Goal: Information Seeking & Learning: Understand process/instructions

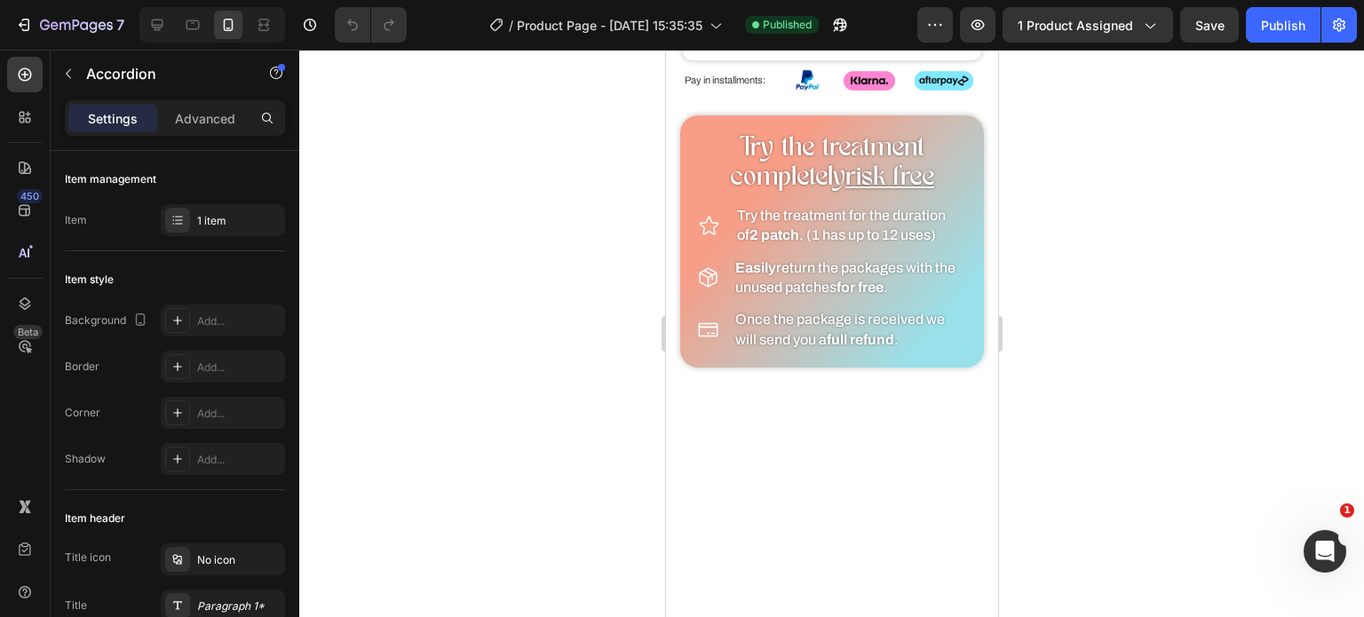
scroll to position [1767, 0]
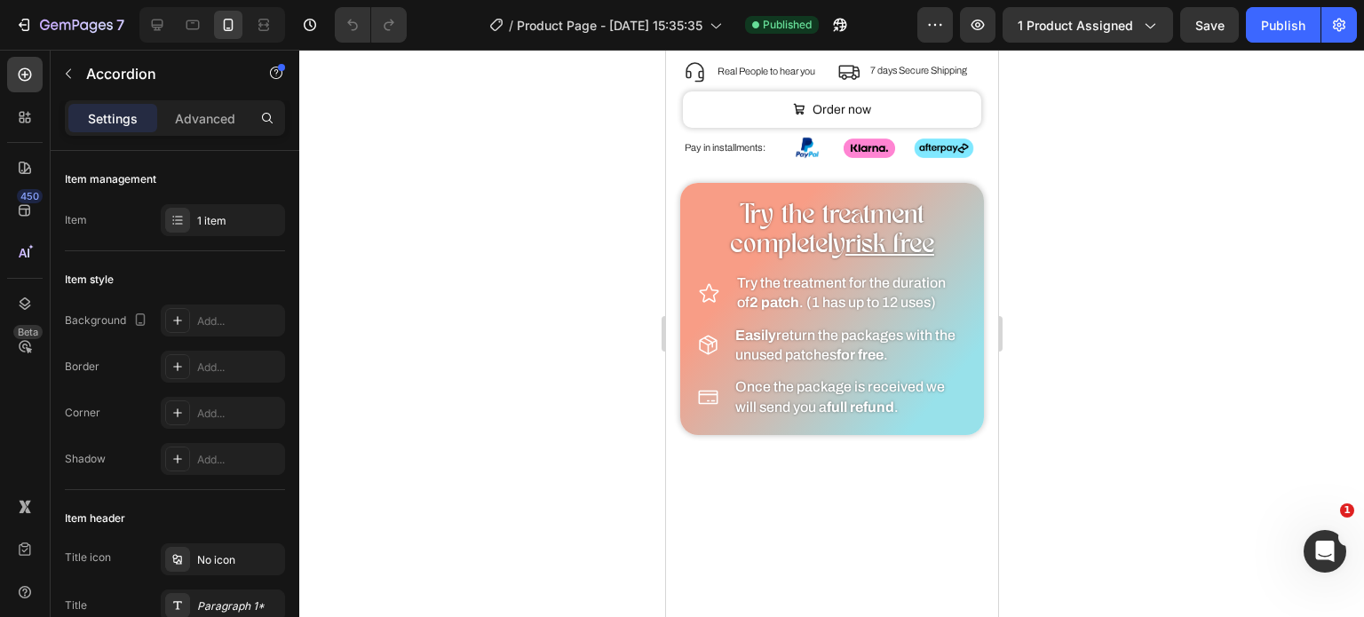
click at [528, 131] on div at bounding box center [831, 334] width 1065 height 568
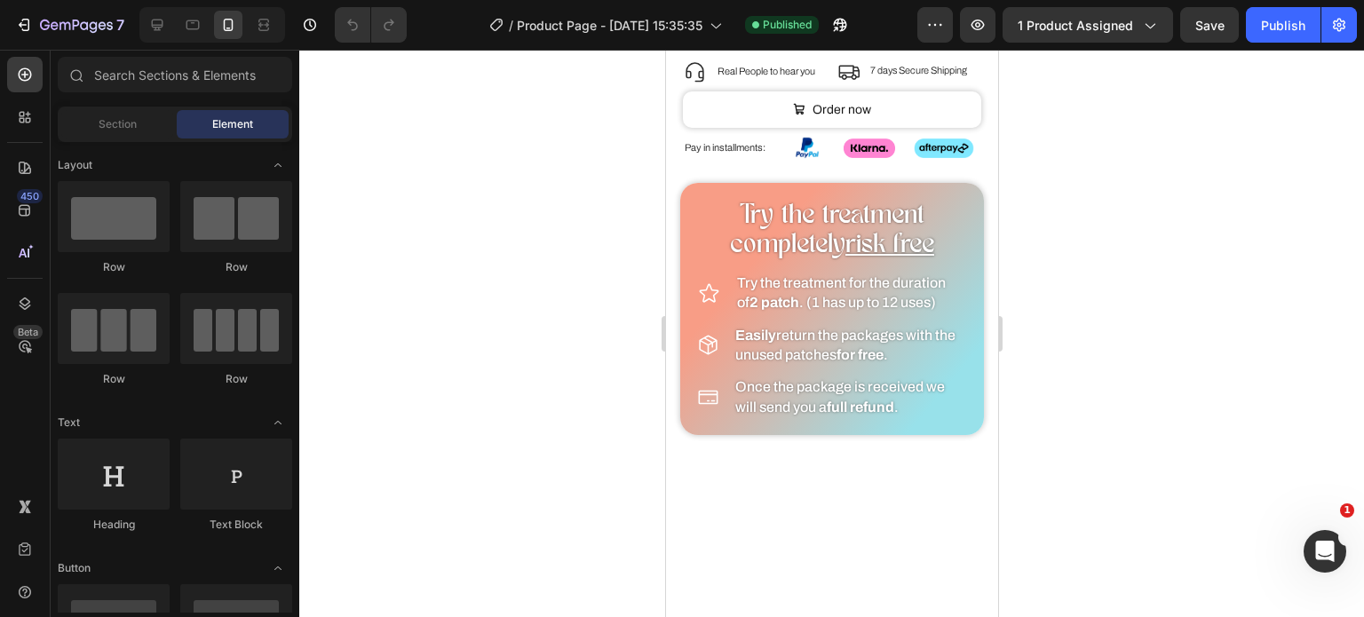
click at [605, 248] on div at bounding box center [831, 334] width 1065 height 568
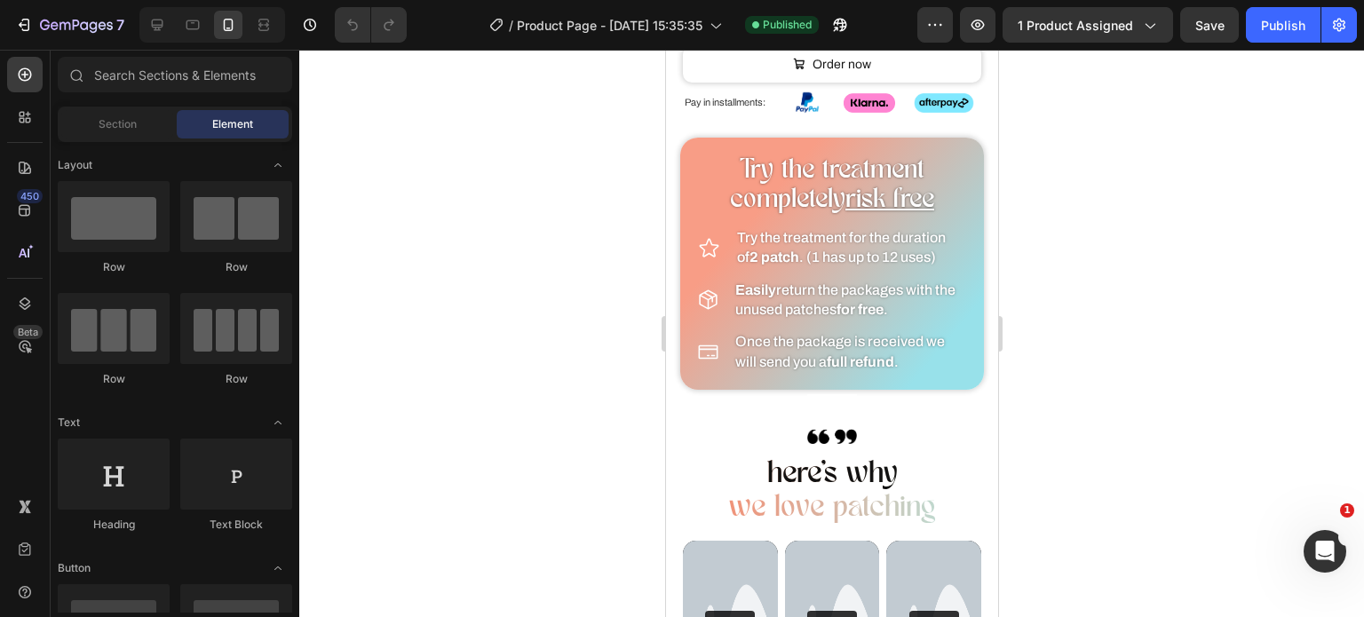
scroll to position [1877, 0]
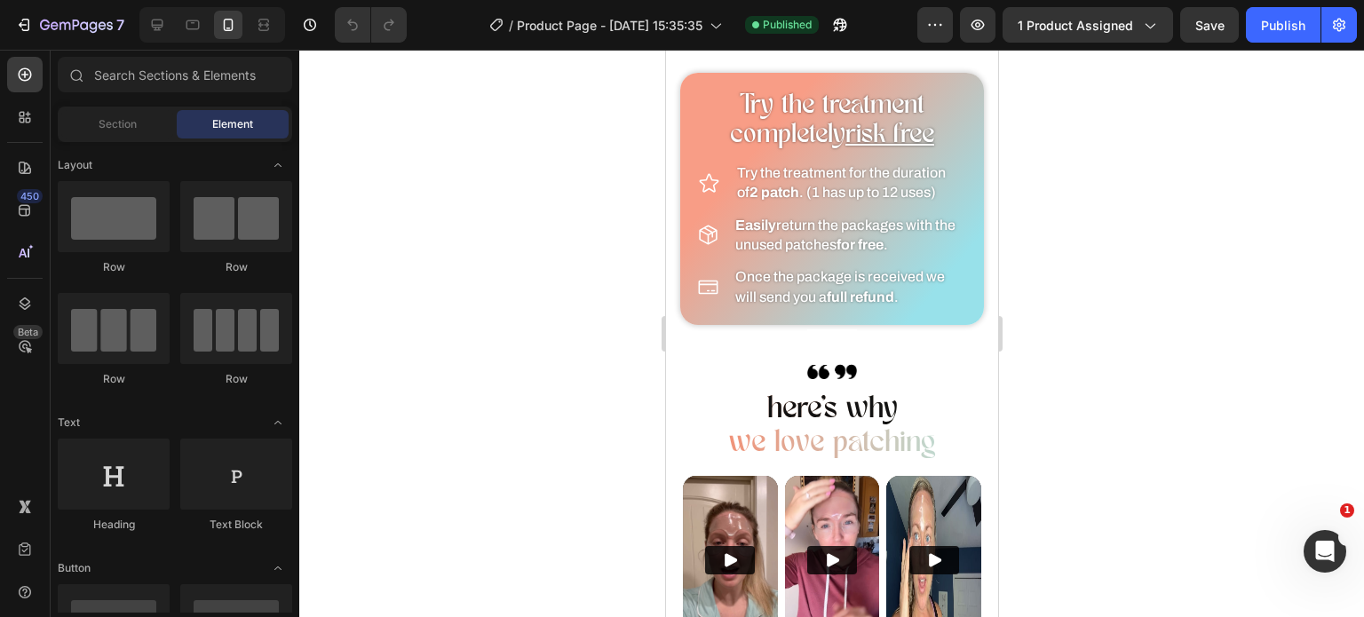
click at [632, 231] on div at bounding box center [831, 334] width 1065 height 568
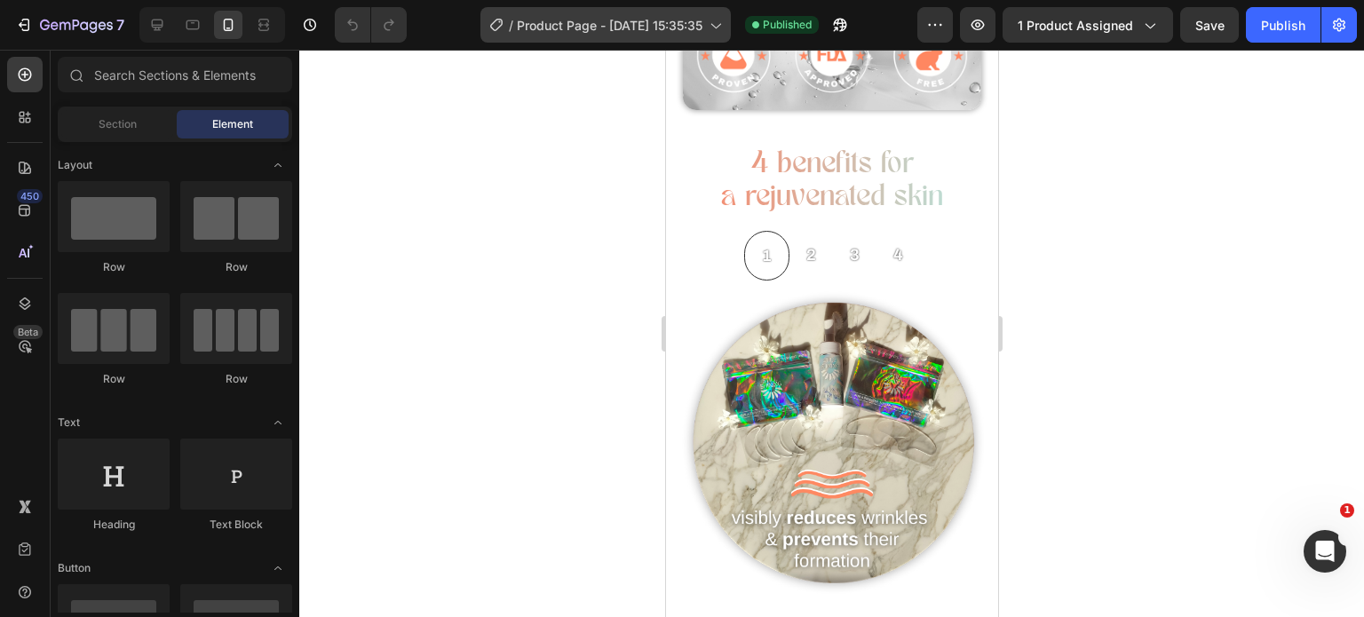
scroll to position [245, 0]
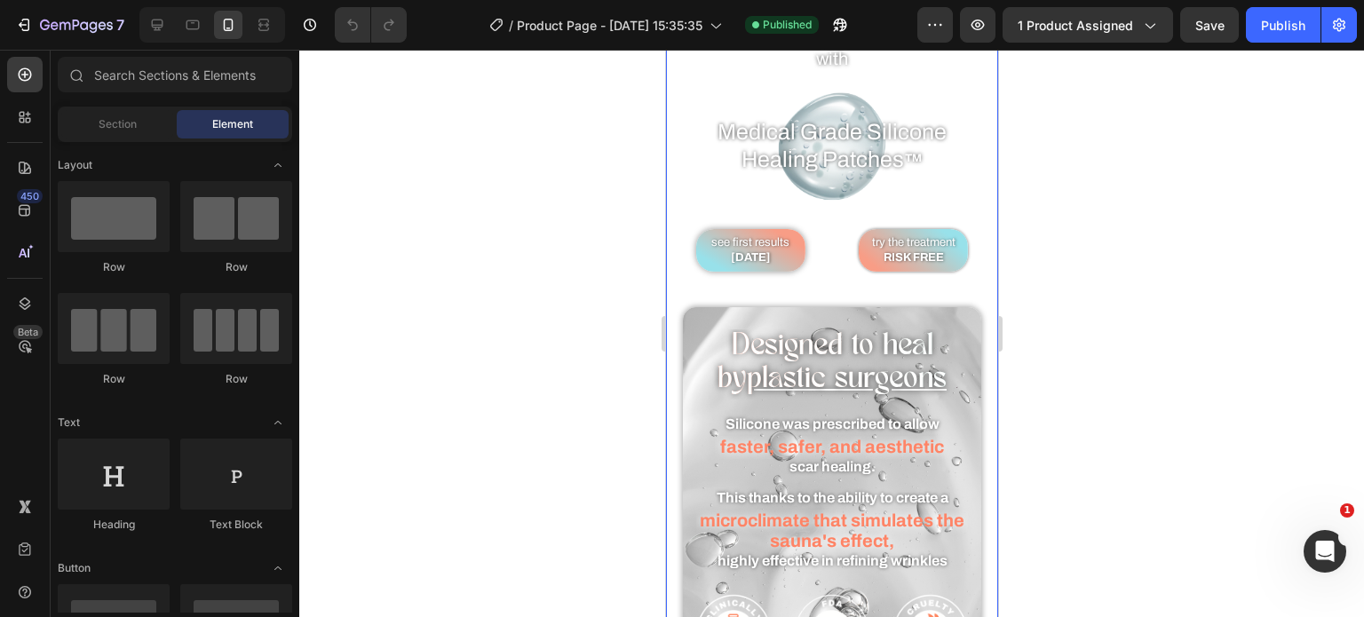
click at [636, 290] on div at bounding box center [831, 334] width 1065 height 568
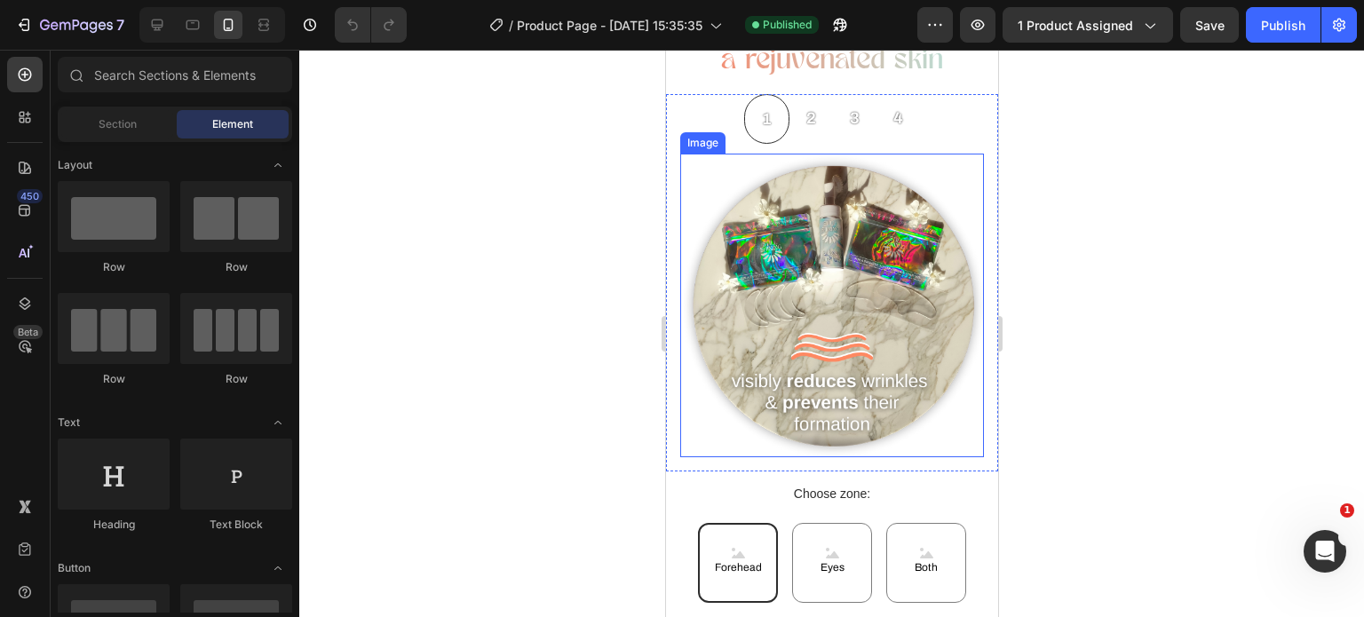
scroll to position [888, 0]
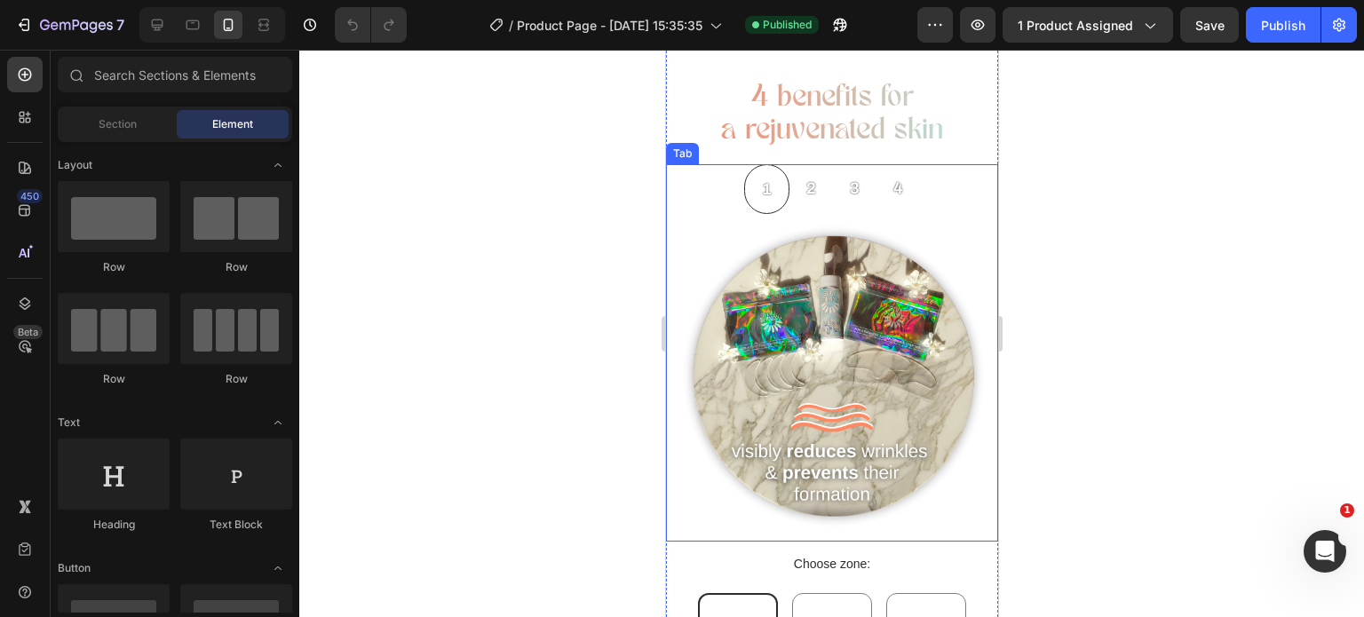
click at [811, 190] on div "2" at bounding box center [810, 188] width 15 height 34
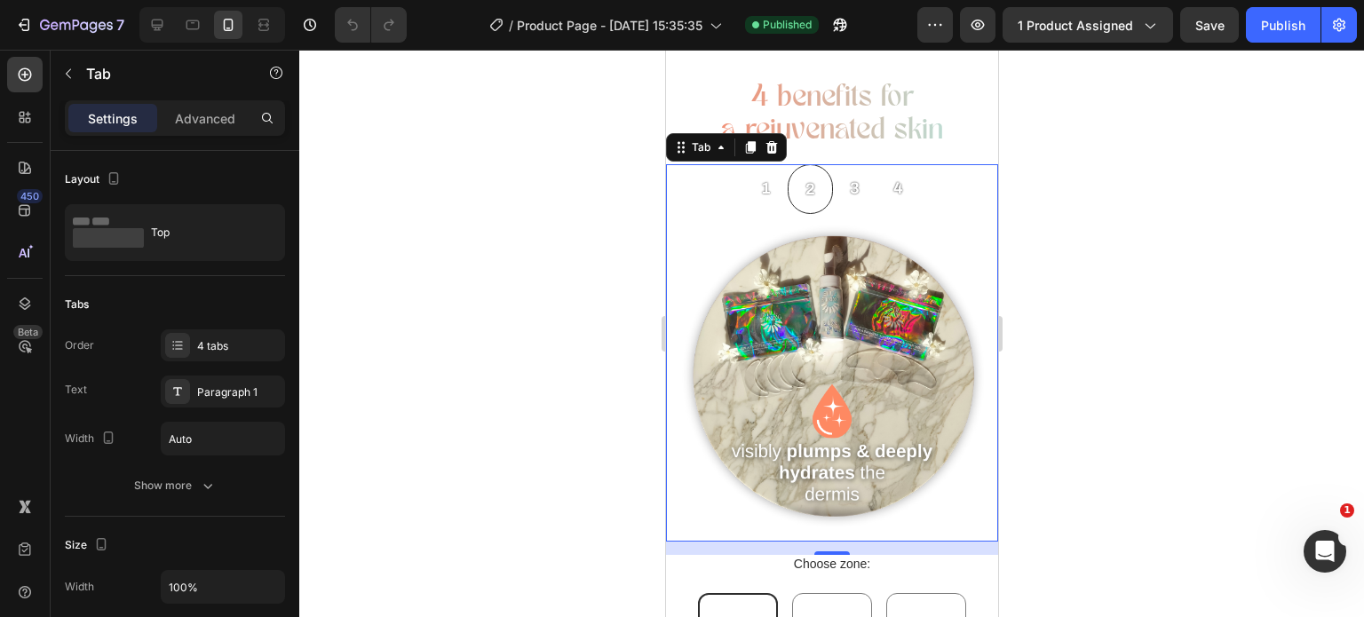
click at [849, 180] on p "3" at bounding box center [854, 188] width 10 height 28
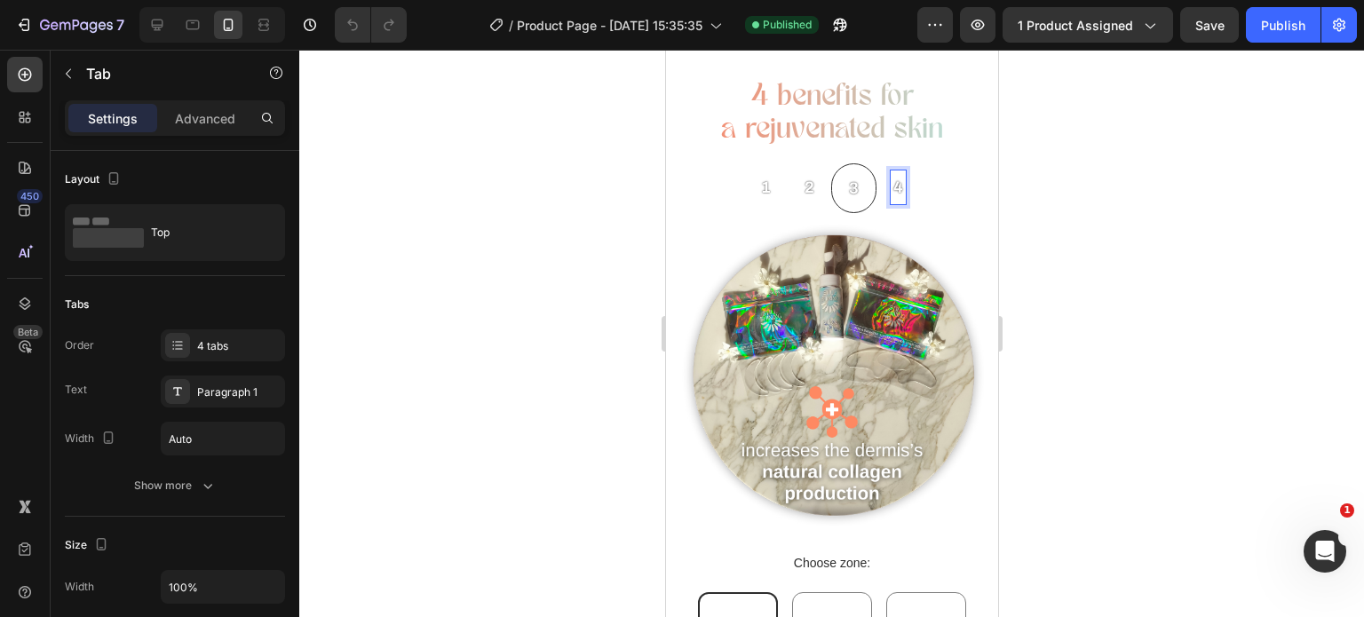
click at [893, 180] on p "4" at bounding box center [898, 187] width 10 height 28
click at [848, 179] on p "3" at bounding box center [852, 186] width 10 height 28
click at [806, 187] on p "2" at bounding box center [809, 185] width 10 height 28
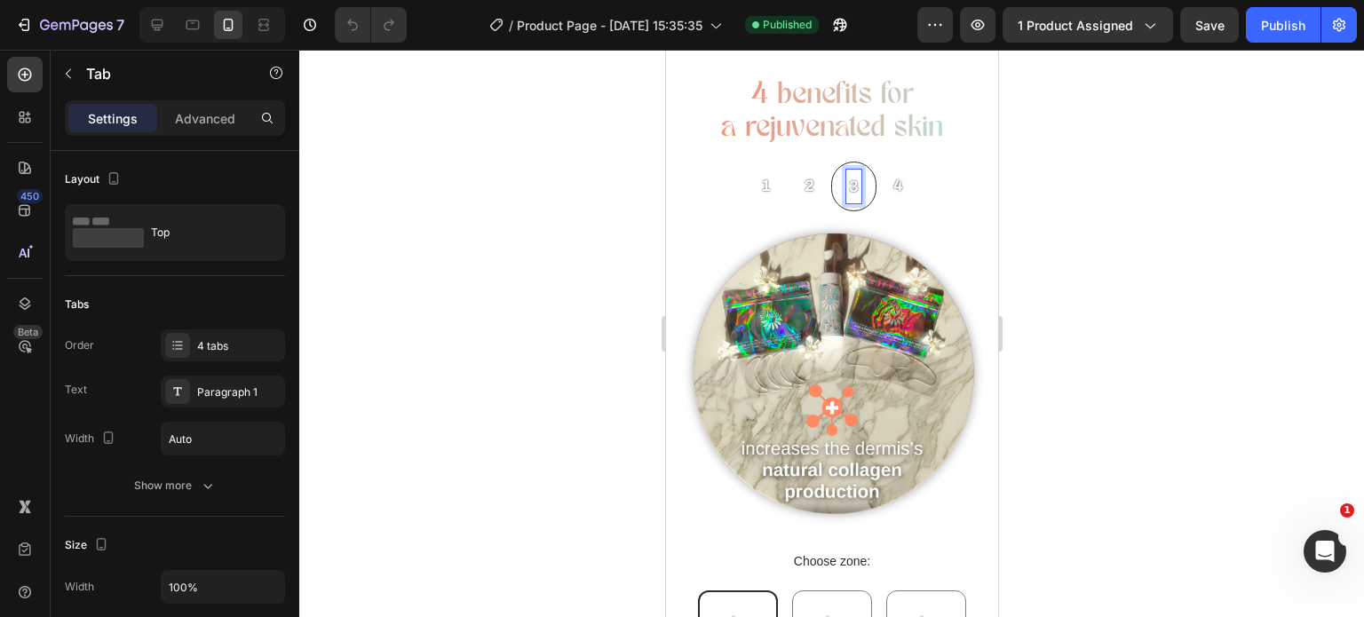
scroll to position [892, 0]
click at [760, 171] on p "1" at bounding box center [765, 185] width 10 height 28
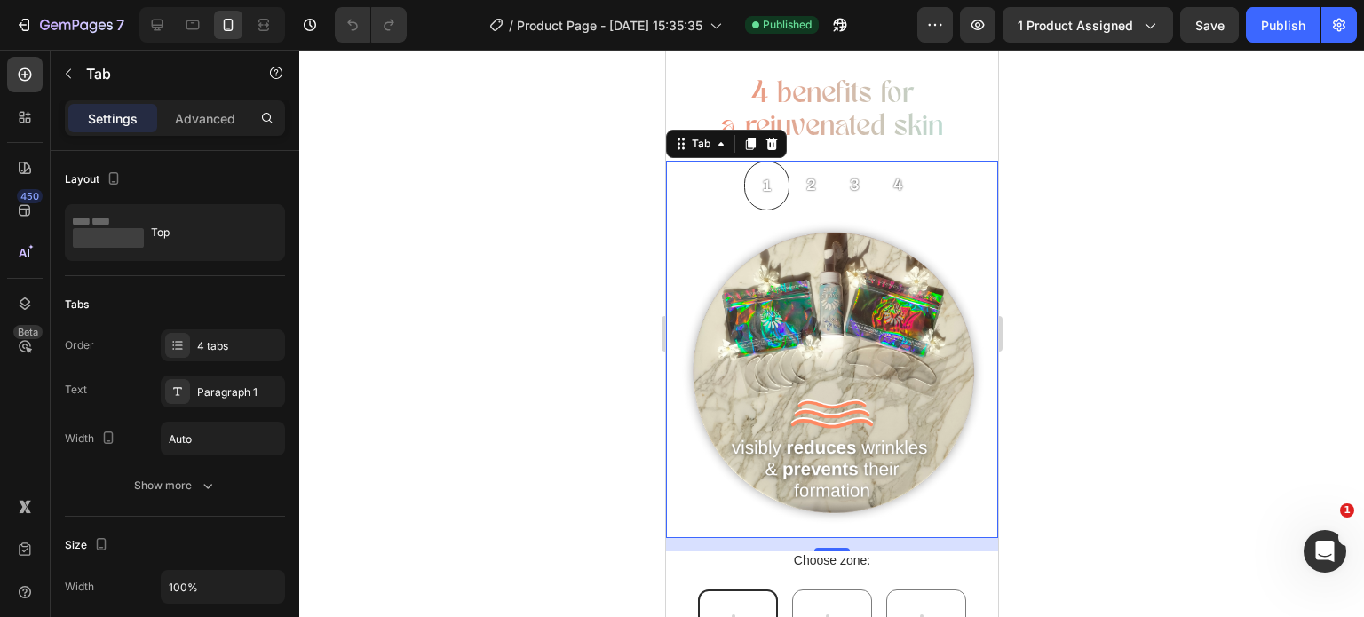
click at [625, 219] on div at bounding box center [831, 334] width 1065 height 568
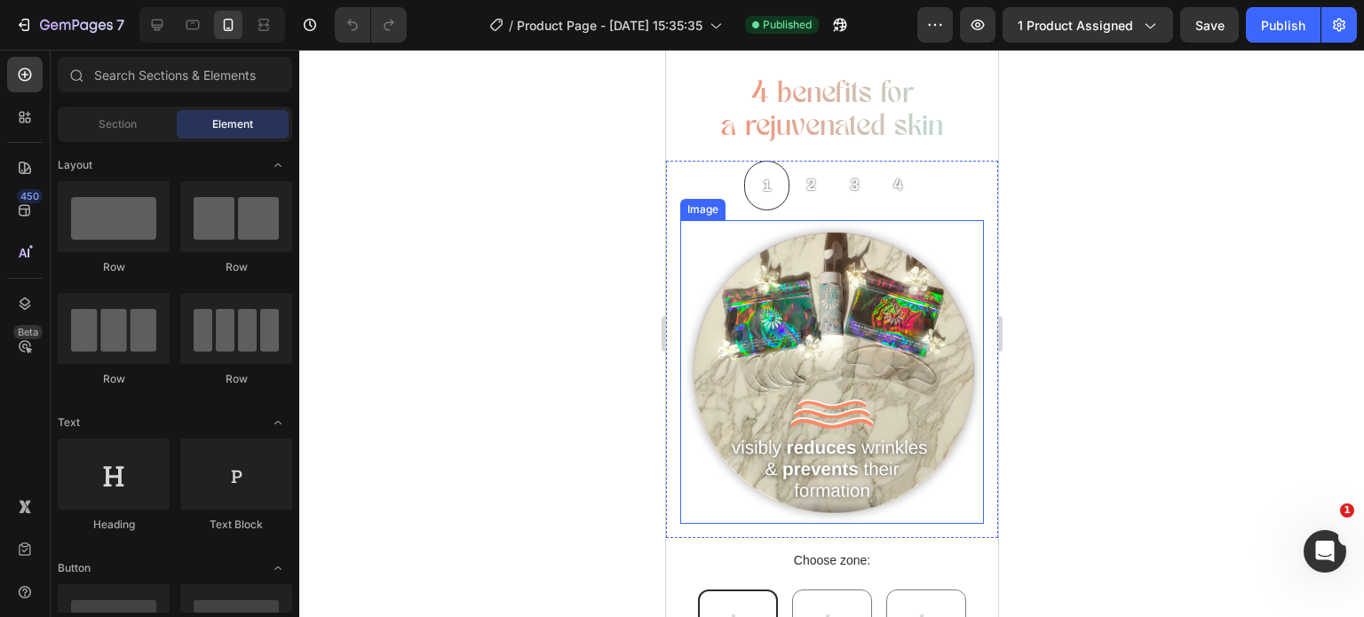
scroll to position [960, 0]
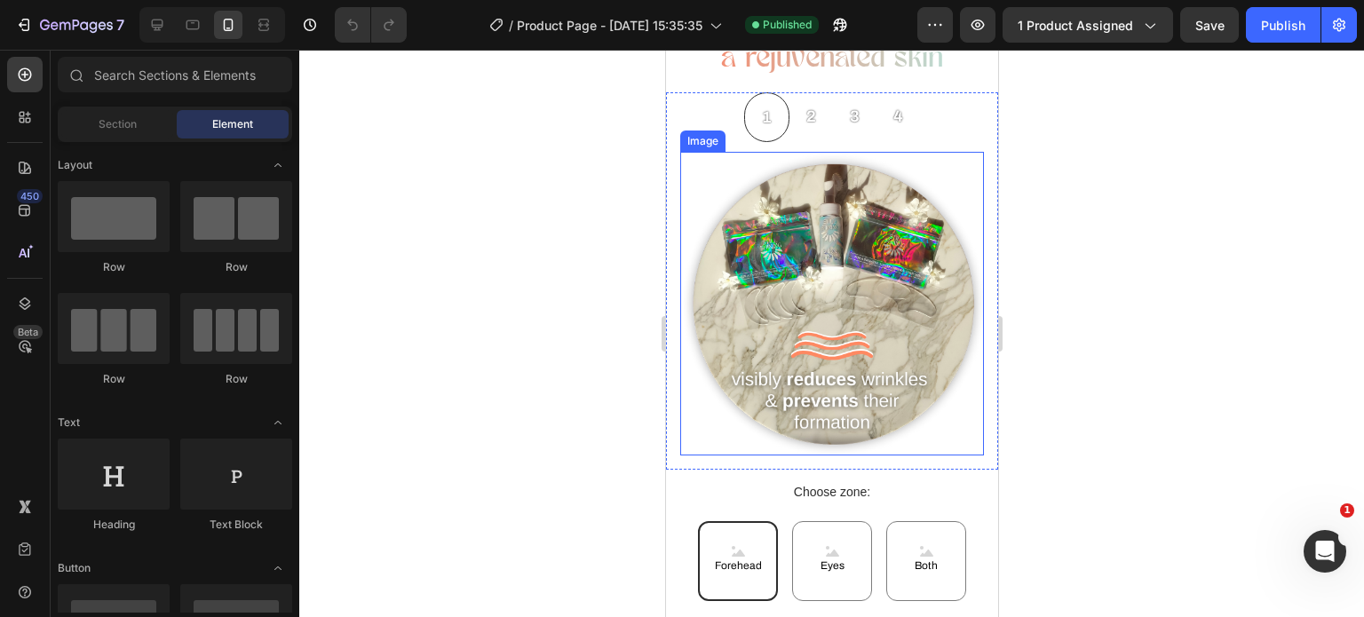
click at [577, 383] on div at bounding box center [831, 334] width 1065 height 568
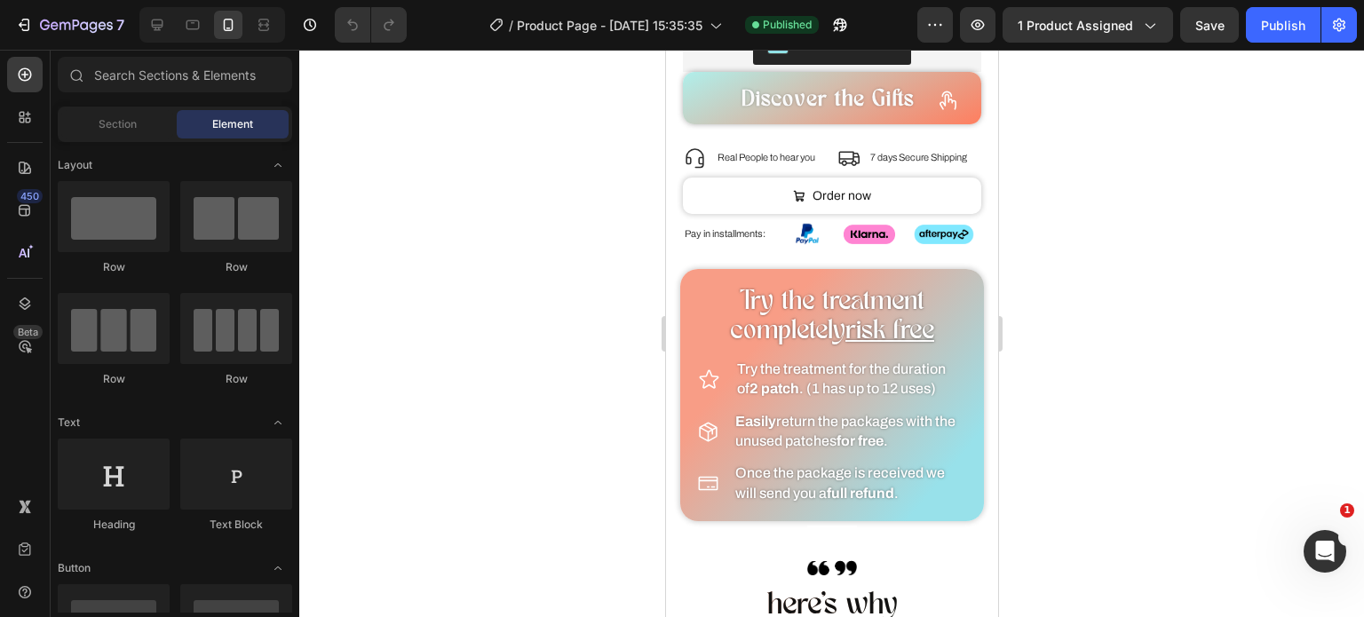
scroll to position [1594, 0]
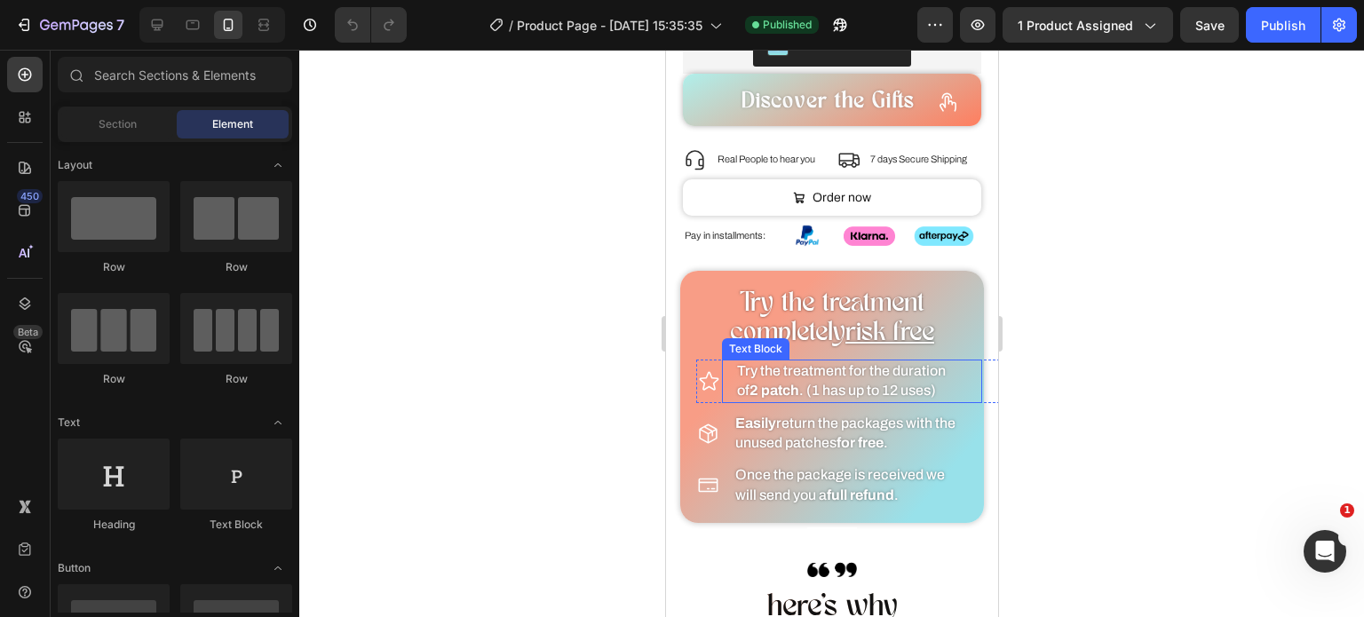
click at [792, 378] on div "Try the treatment for the duration of 2 patch . (1 has up to 12 uses)" at bounding box center [859, 382] width 248 height 44
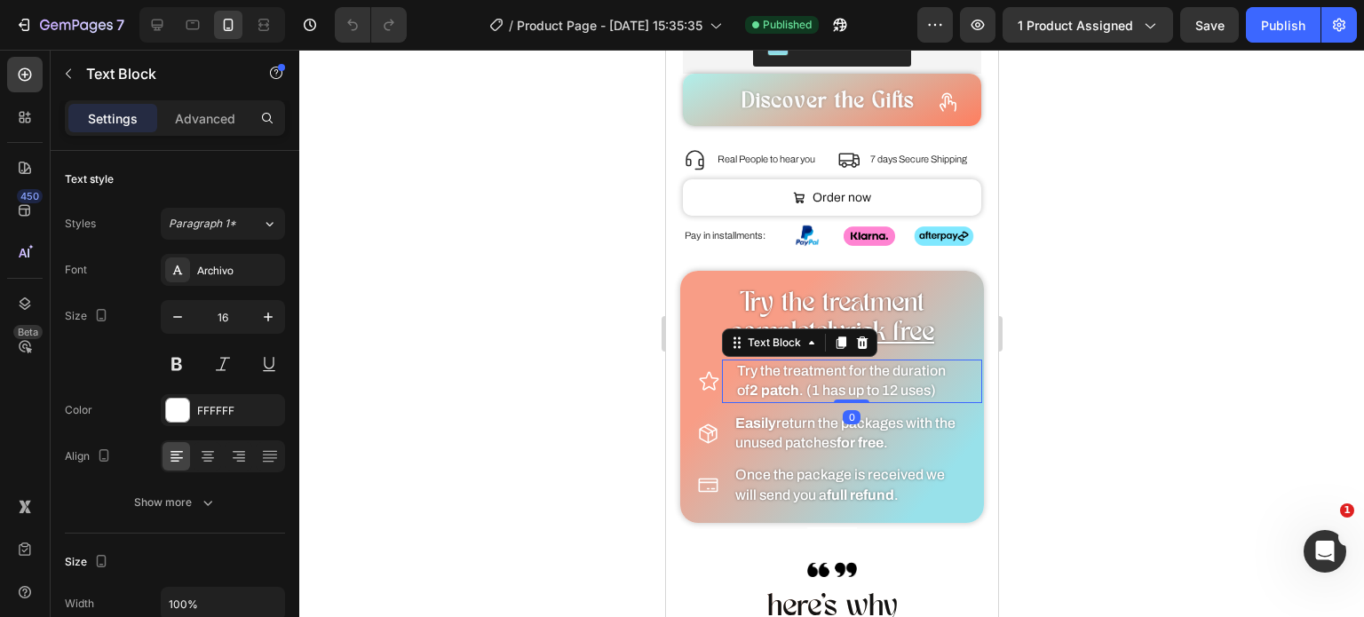
click at [792, 378] on div "Try the treatment for the duration of 2 patch . (1 has up to 12 uses)" at bounding box center [859, 382] width 248 height 44
click at [788, 383] on strong "2 patch" at bounding box center [774, 390] width 50 height 15
click at [809, 381] on p "of 2 patch . (1 has up to 12 uses)" at bounding box center [858, 391] width 244 height 20
click at [793, 383] on strong "2 patch" at bounding box center [774, 390] width 50 height 15
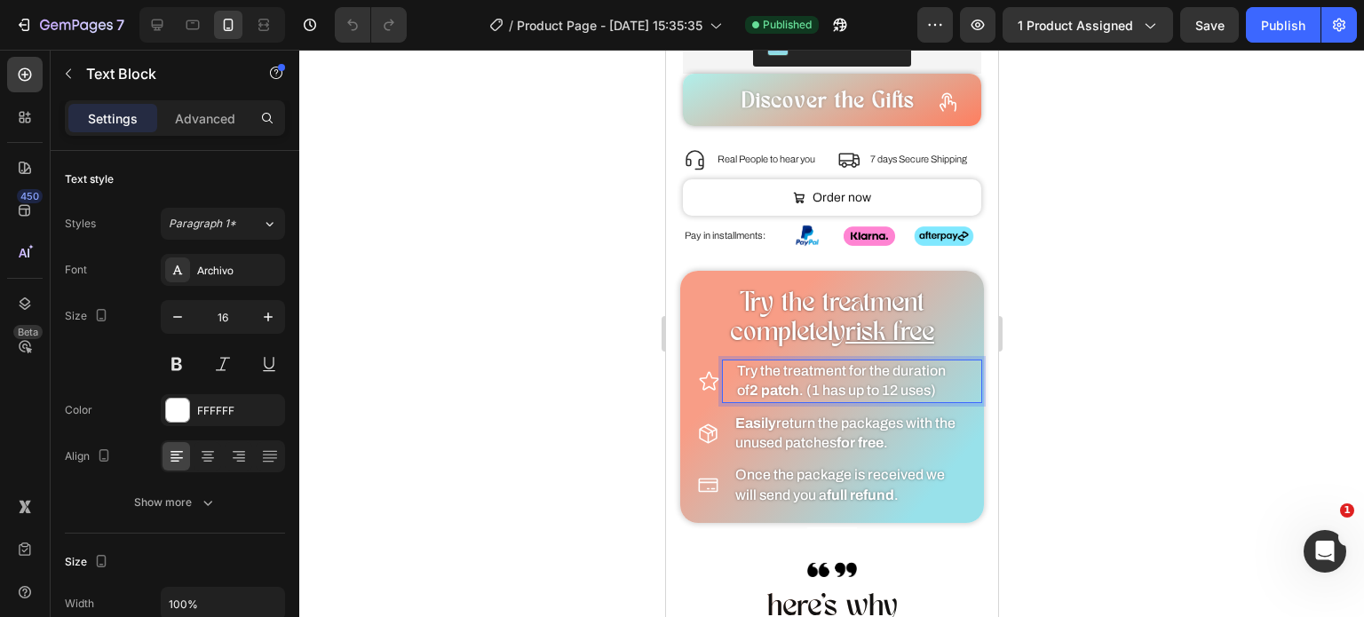
click at [775, 383] on strong "2 patch" at bounding box center [774, 390] width 50 height 15
click at [755, 383] on strong "21 package" at bounding box center [788, 390] width 78 height 15
click at [921, 381] on p "of 1 package . (1 has up to 12 uses)" at bounding box center [858, 391] width 244 height 20
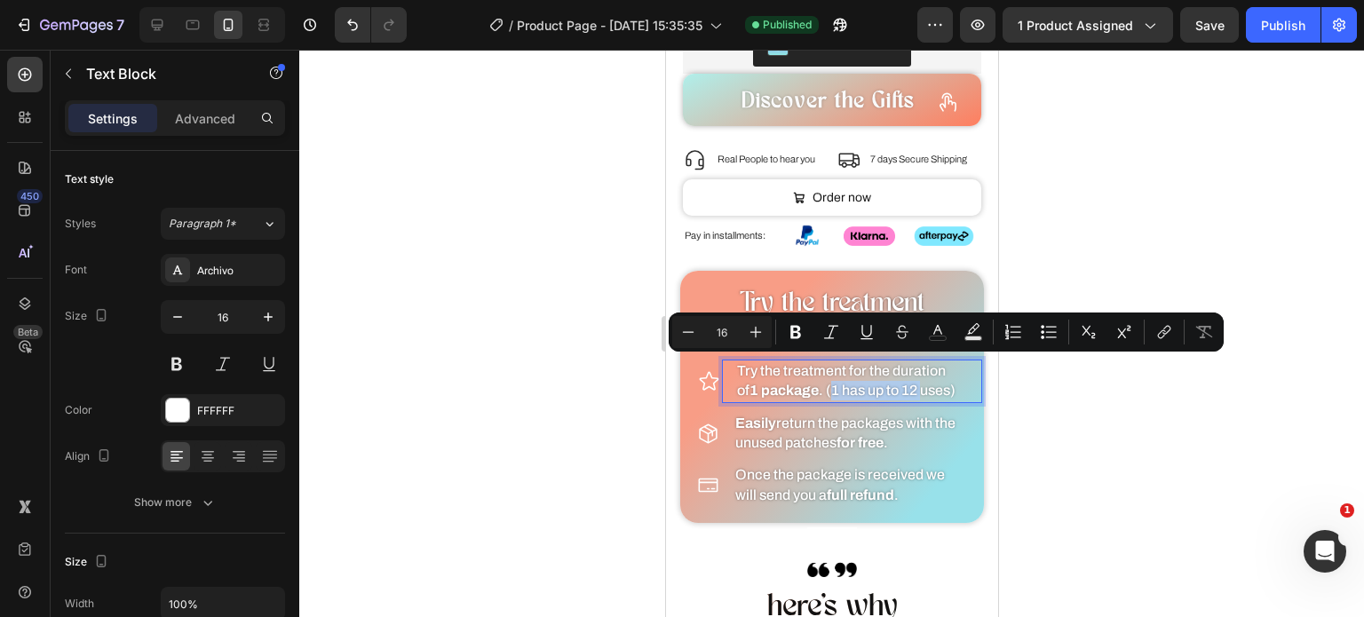
drag, startPoint x: 921, startPoint y: 368, endPoint x: 830, endPoint y: 372, distance: 91.6
click at [830, 381] on p "of 1 package . (1 has up to 12 uses)" at bounding box center [858, 391] width 244 height 20
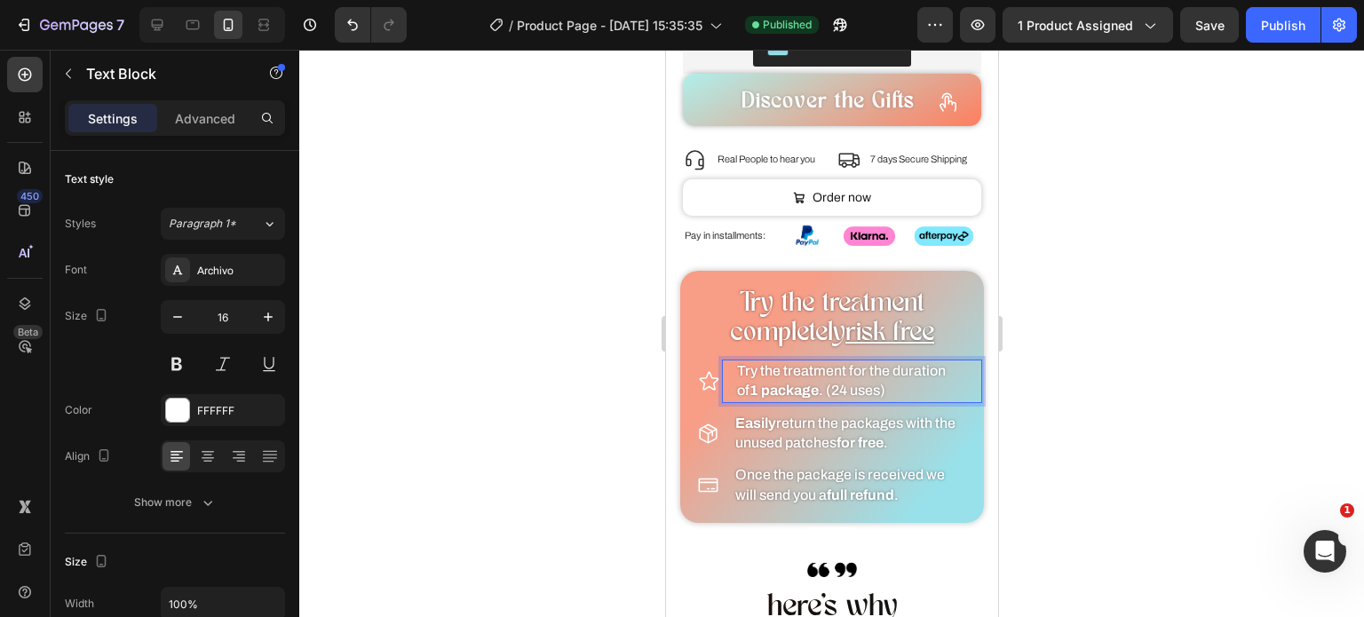
click at [639, 394] on div at bounding box center [831, 334] width 1065 height 568
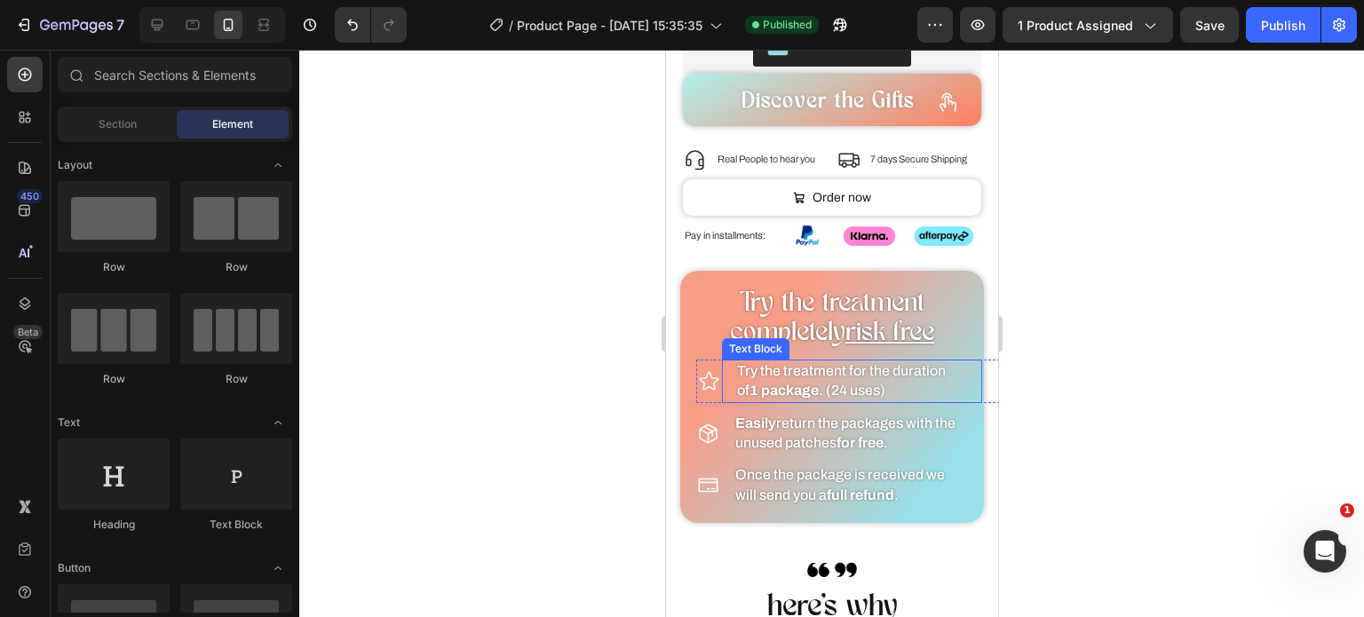
click at [815, 383] on strong "1 package" at bounding box center [783, 390] width 69 height 15
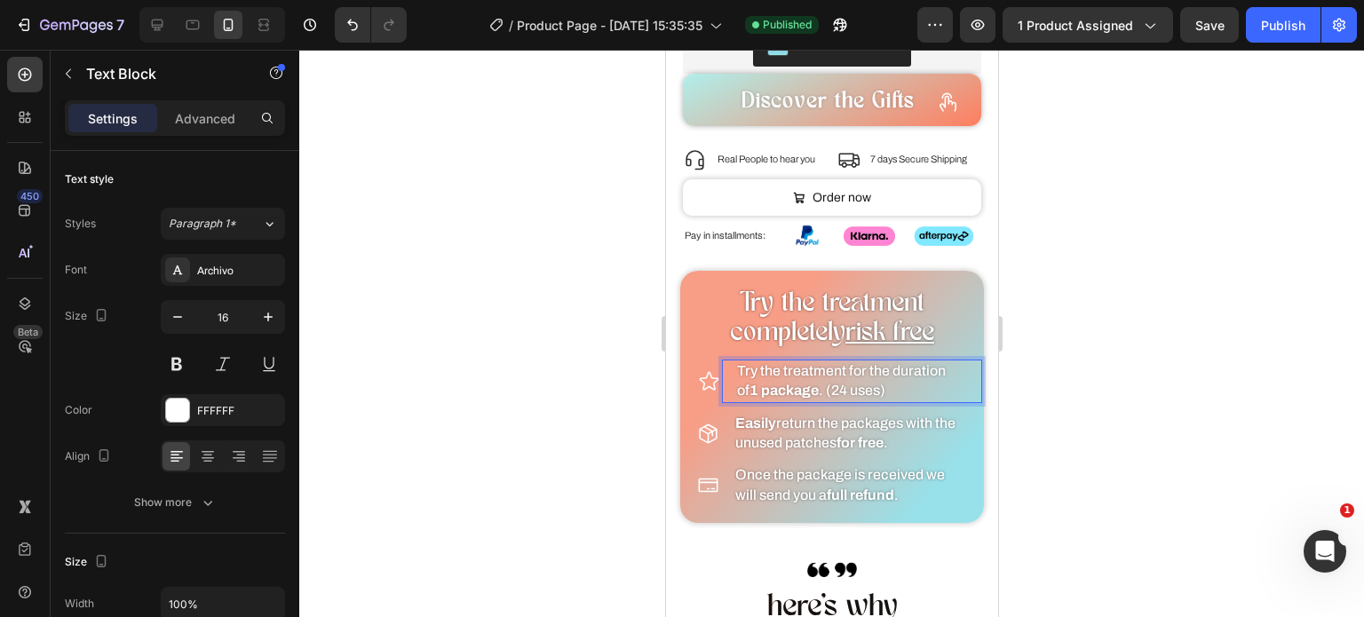
click at [820, 381] on p "of 1 package . (24 uses)" at bounding box center [858, 391] width 244 height 20
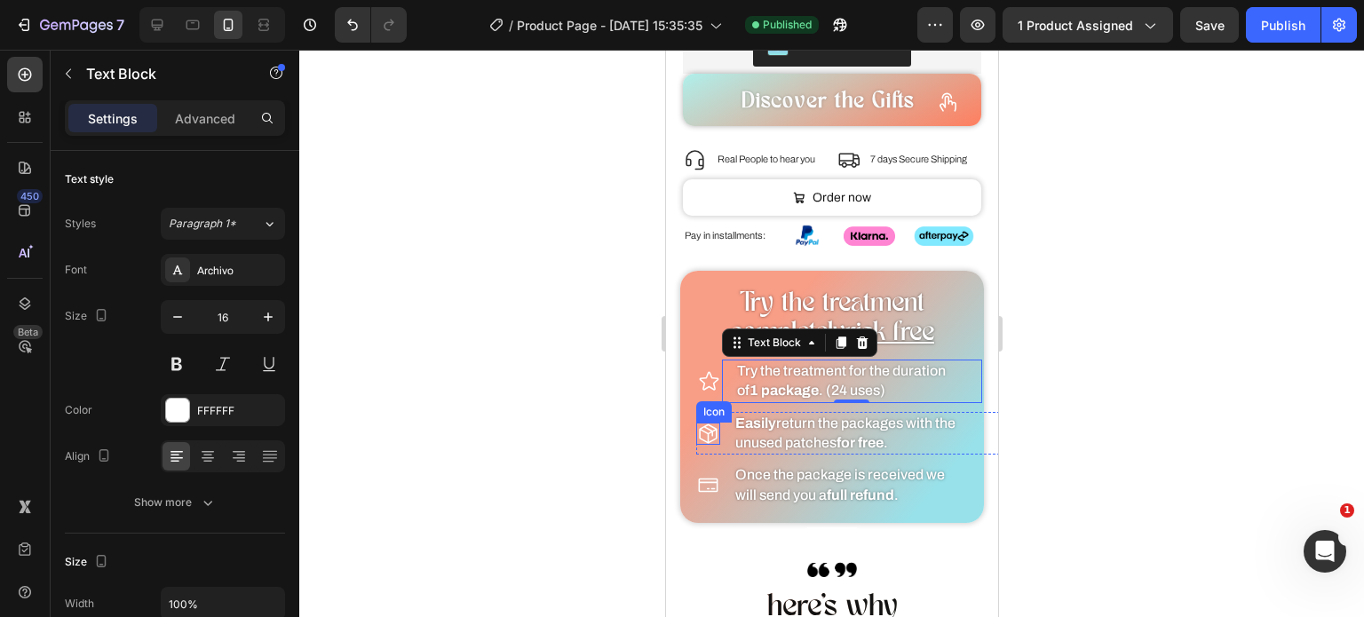
click at [586, 419] on div at bounding box center [831, 334] width 1065 height 568
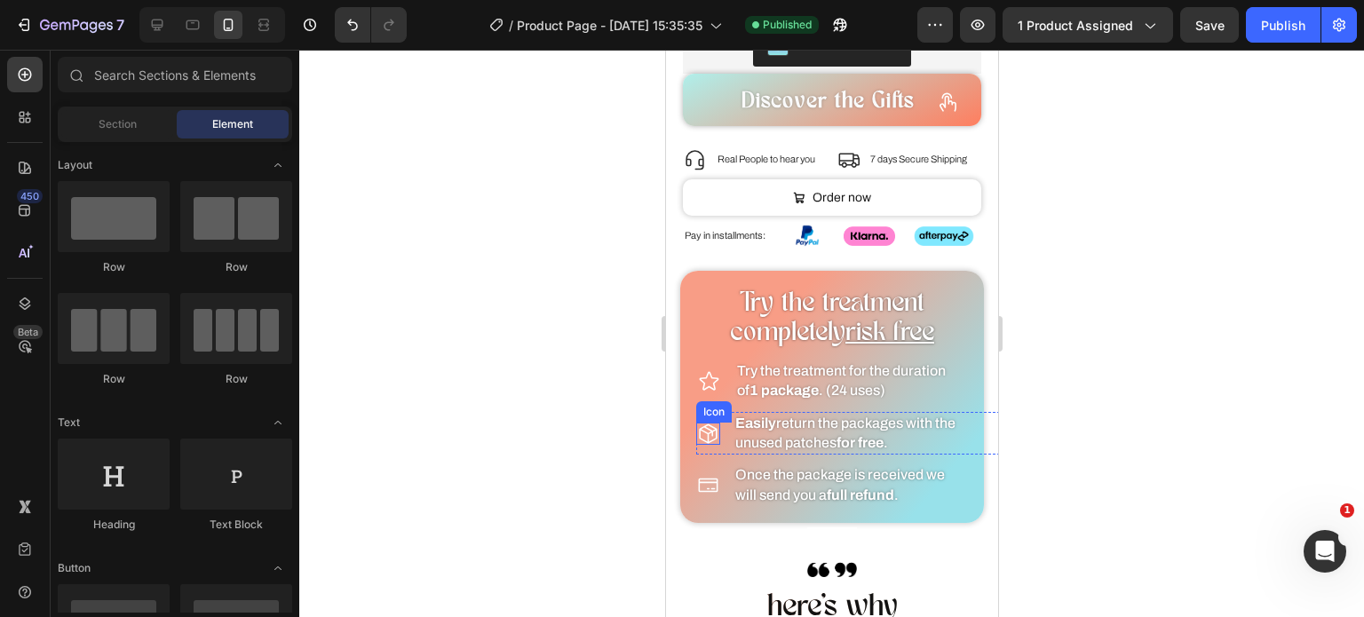
click at [586, 419] on div at bounding box center [831, 334] width 1065 height 568
click at [808, 383] on strong "1 package" at bounding box center [783, 390] width 69 height 15
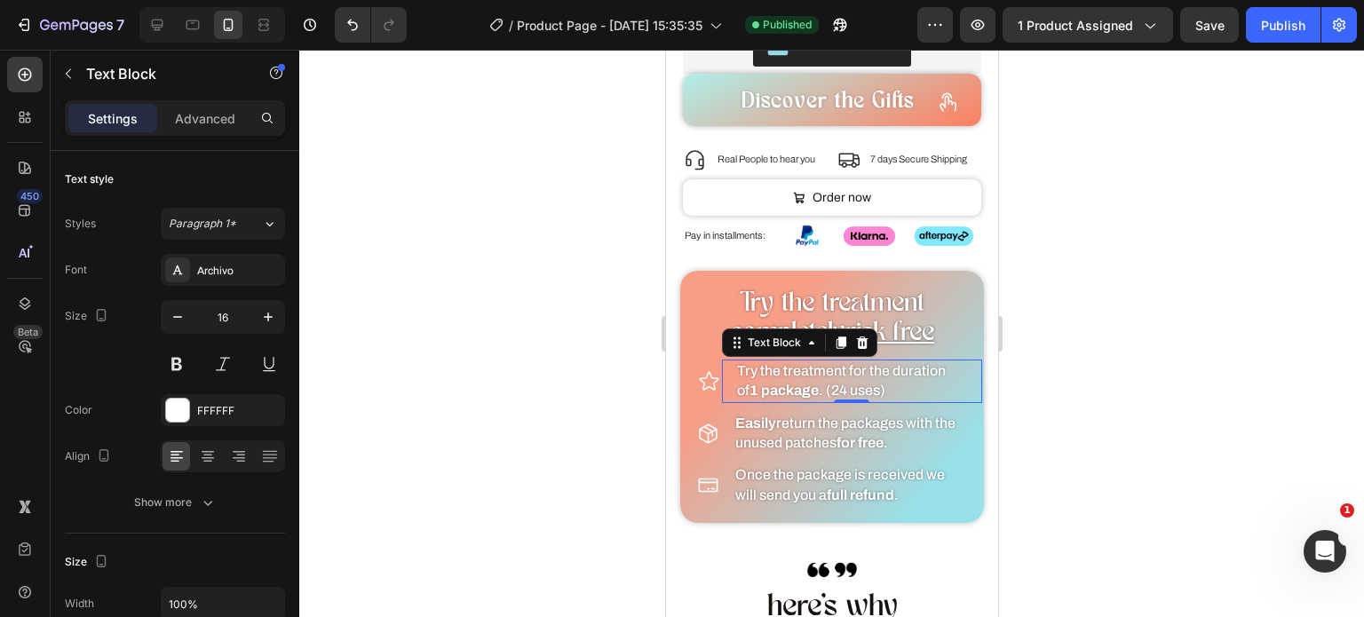
click at [522, 287] on div at bounding box center [831, 334] width 1065 height 568
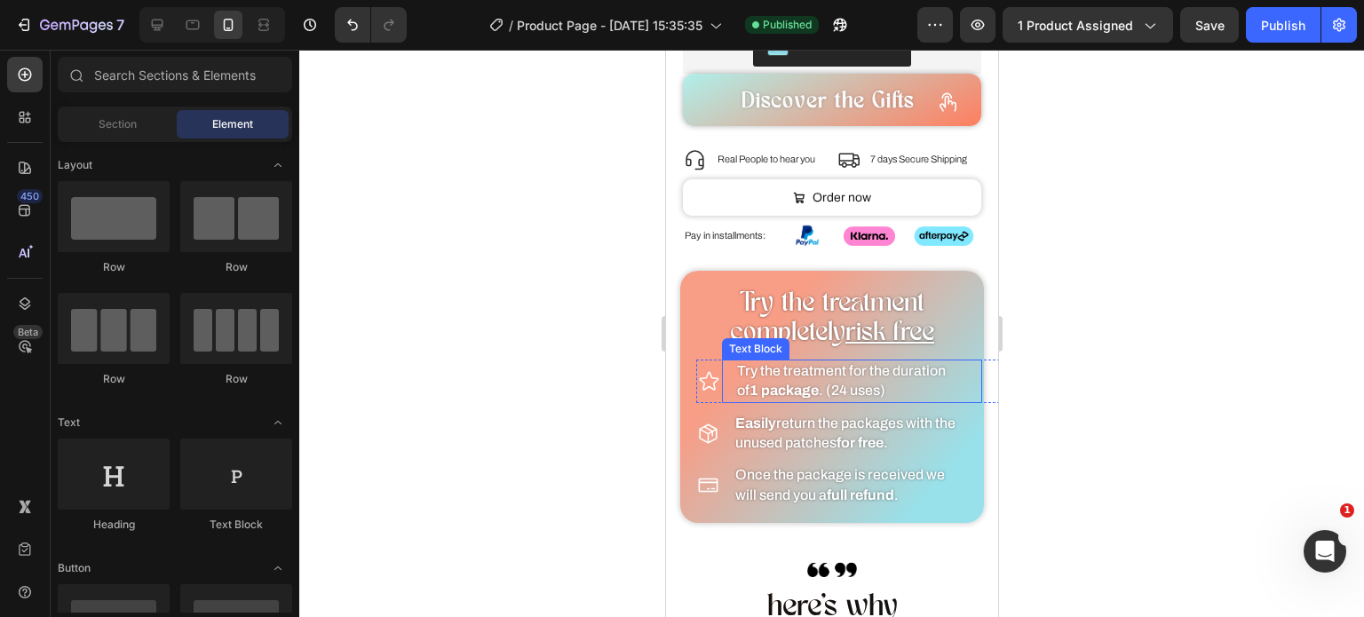
scroll to position [1468, 0]
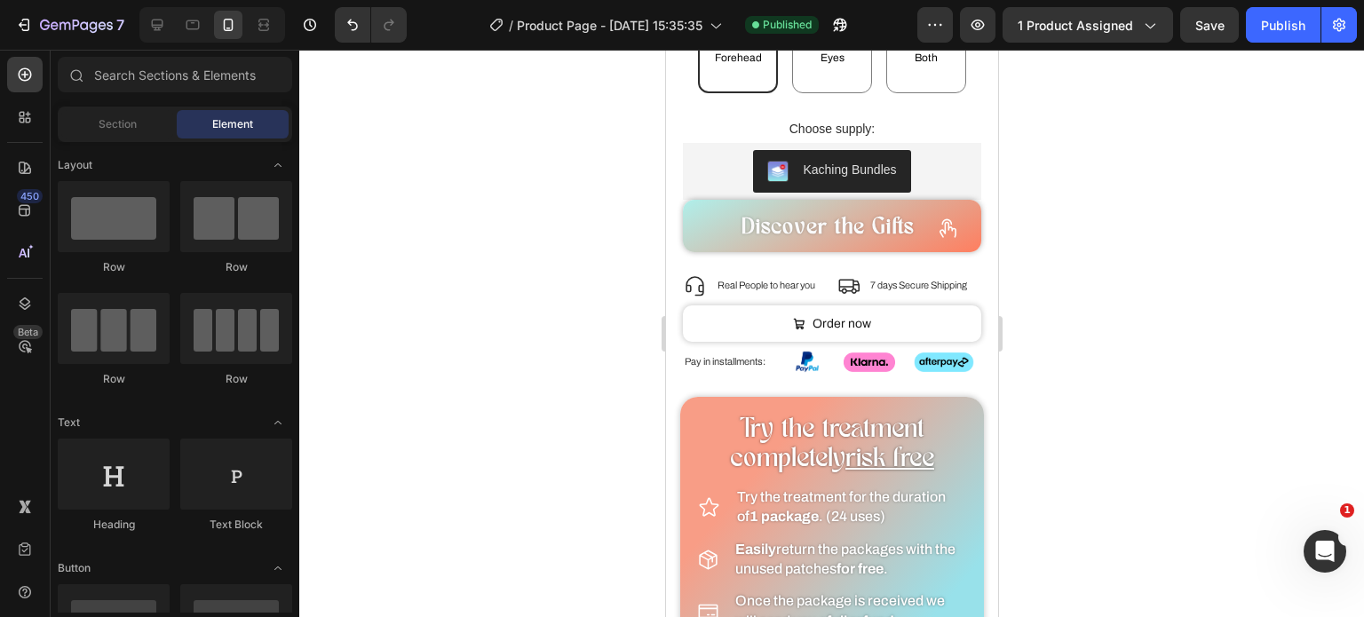
click at [516, 330] on div at bounding box center [831, 334] width 1065 height 568
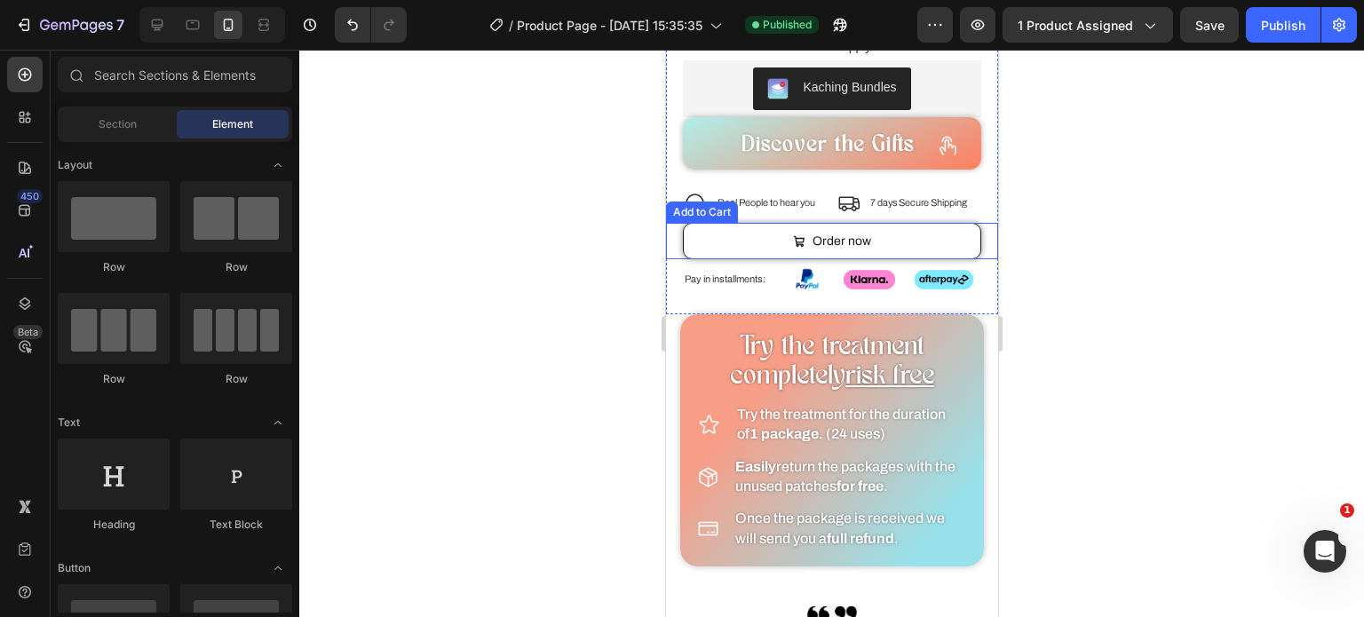
scroll to position [1556, 0]
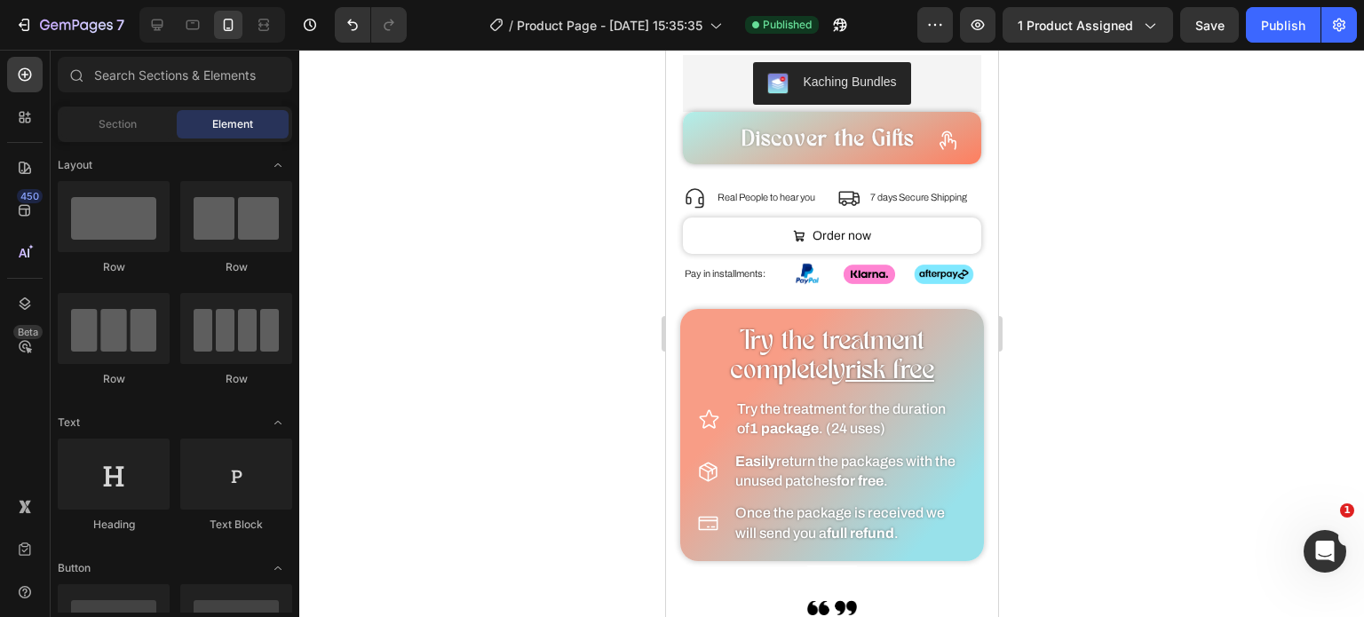
click at [606, 319] on div at bounding box center [831, 334] width 1065 height 568
click at [834, 419] on p "of 1 package . (24 uses)" at bounding box center [858, 429] width 244 height 20
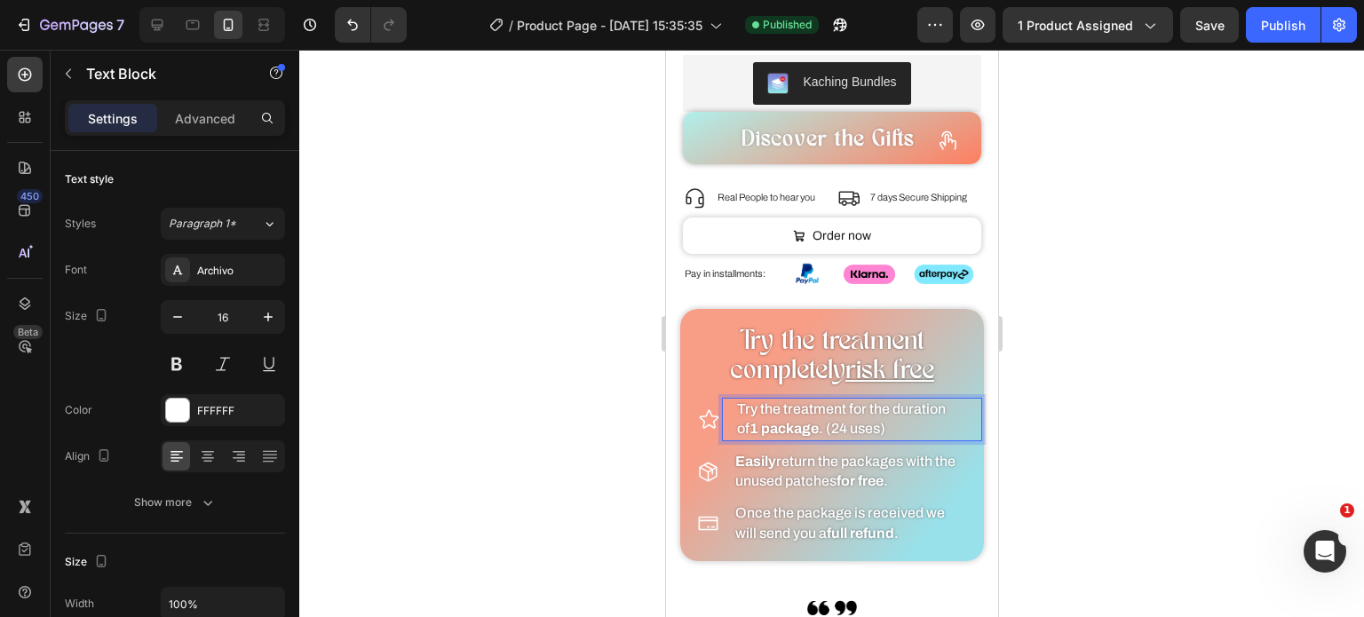
click at [831, 419] on p "of 1 package . (24 uses)" at bounding box center [858, 429] width 244 height 20
click at [539, 384] on div at bounding box center [831, 334] width 1065 height 568
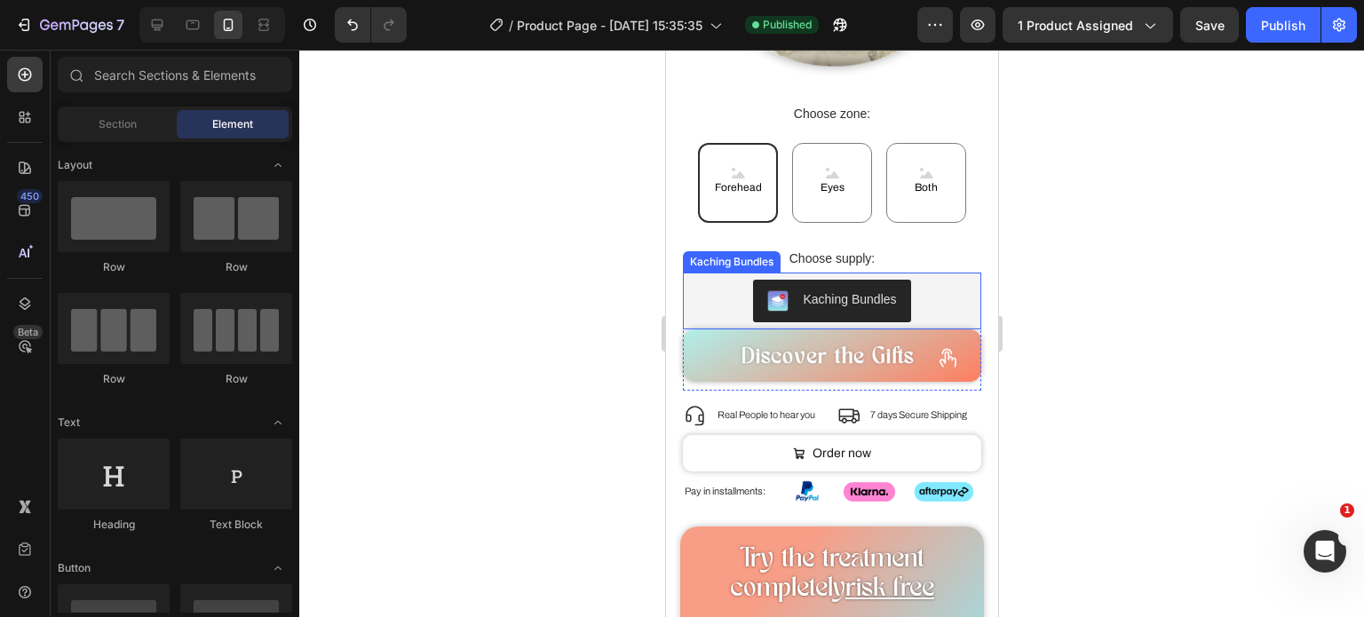
scroll to position [1340, 0]
